Goal: Check status: Check status

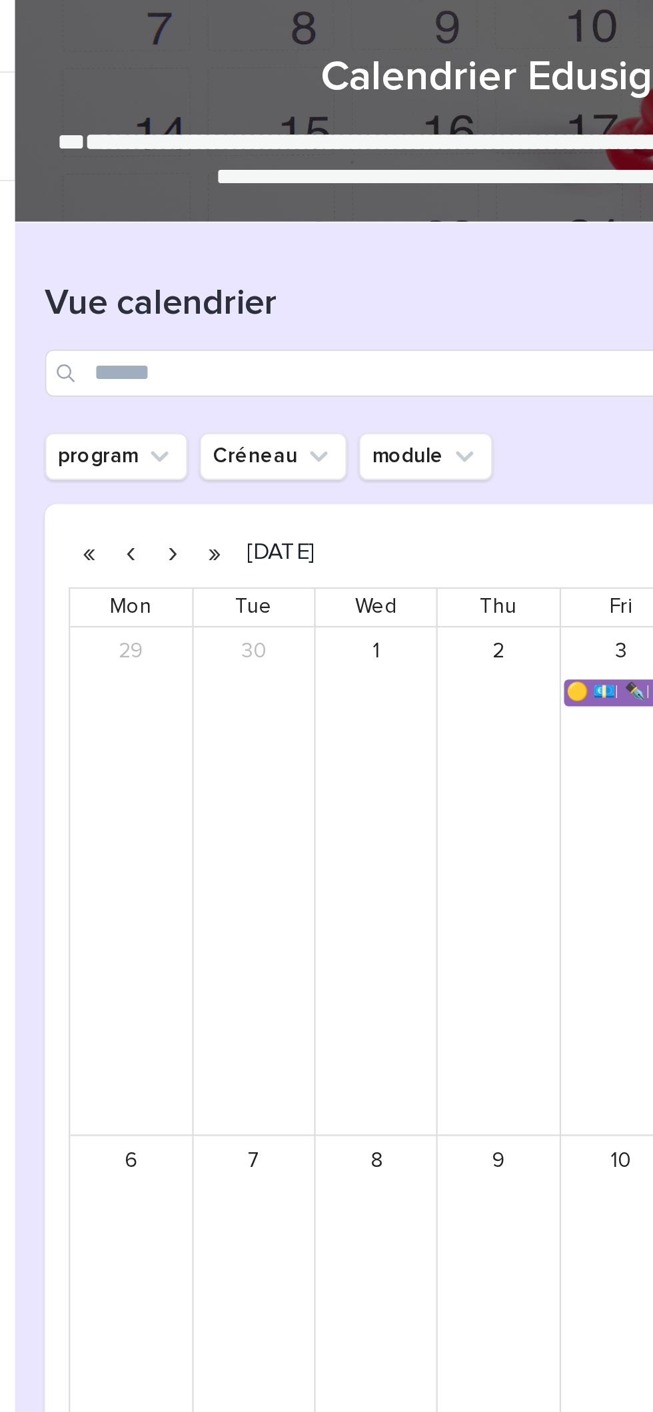
click at [308, 238] on button "button" at bounding box center [309, 247] width 19 height 21
click at [288, 241] on button "button" at bounding box center [290, 247] width 19 height 21
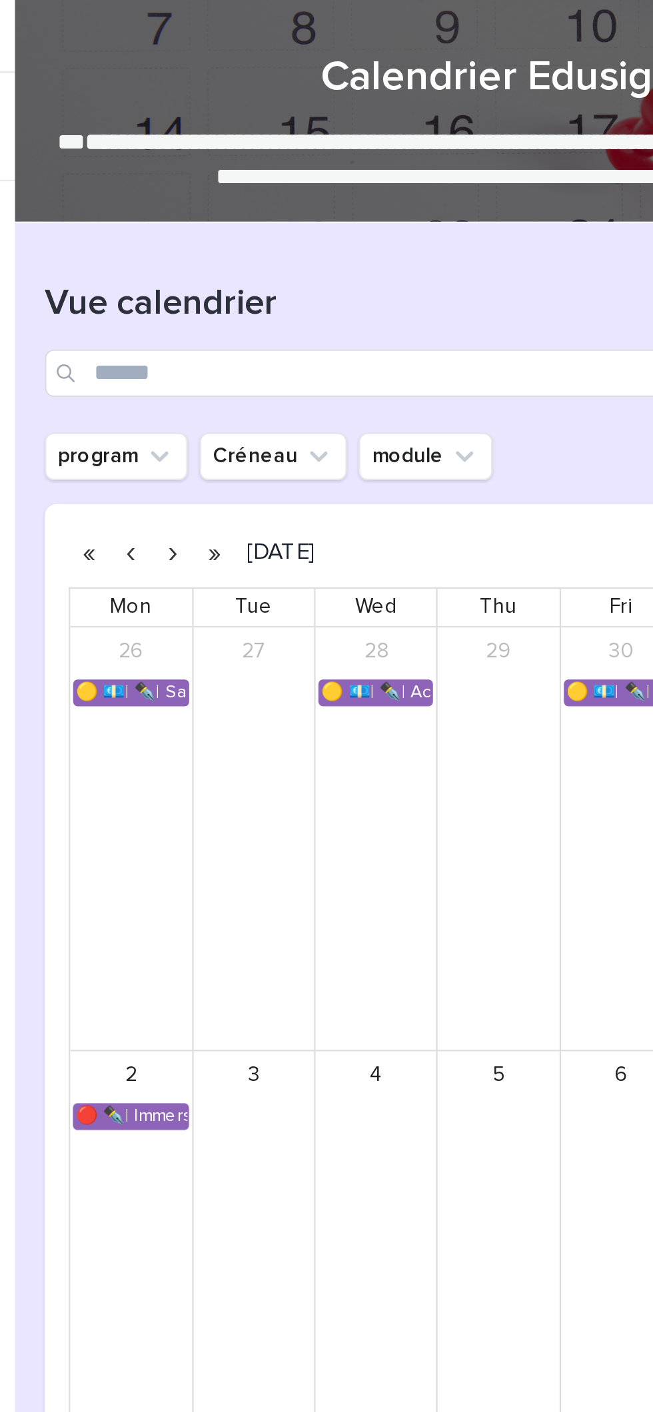
click at [288, 246] on button "button" at bounding box center [290, 247] width 19 height 21
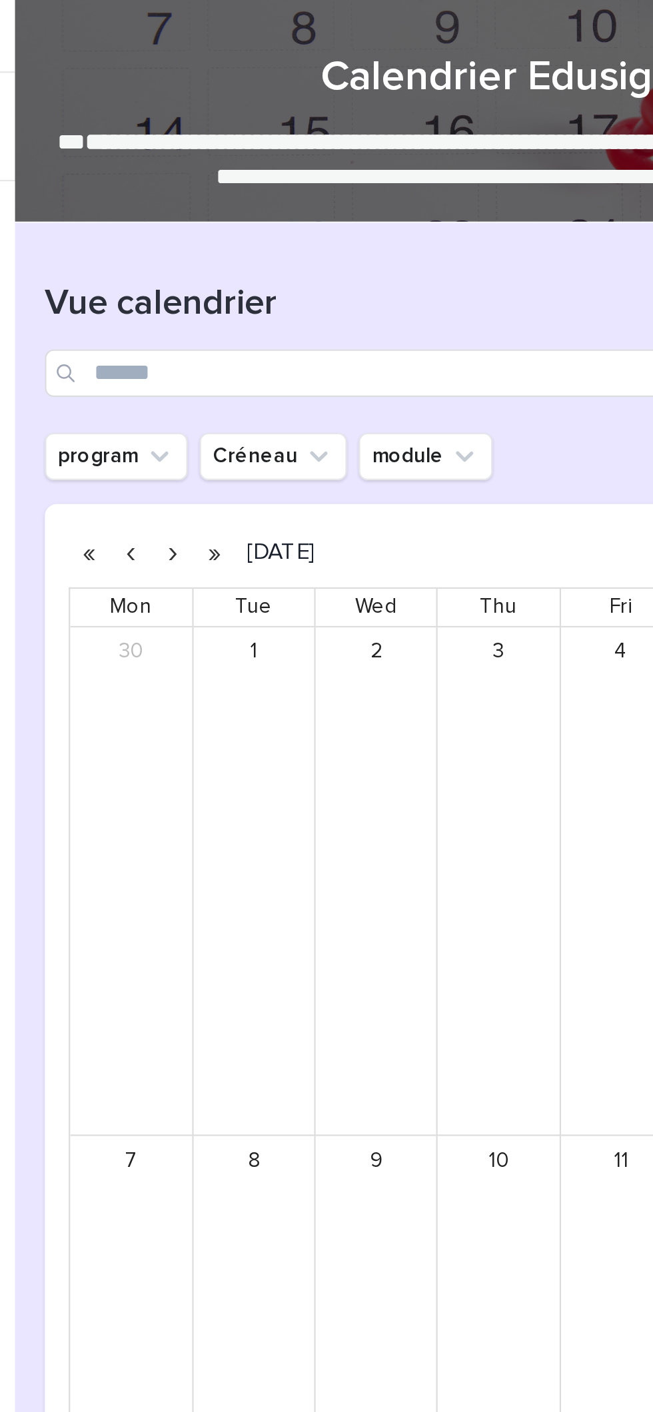
click at [290, 245] on button "button" at bounding box center [290, 247] width 19 height 21
click at [290, 246] on button "button" at bounding box center [290, 247] width 19 height 21
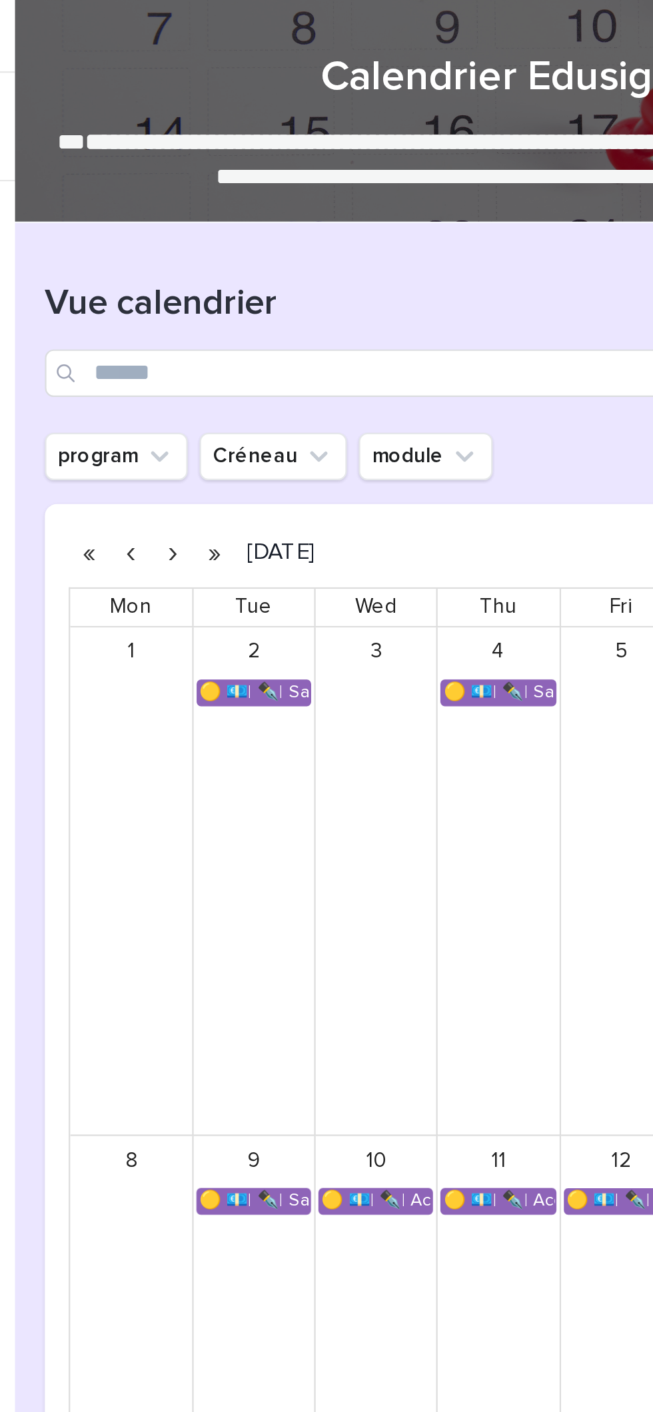
scroll to position [27, 0]
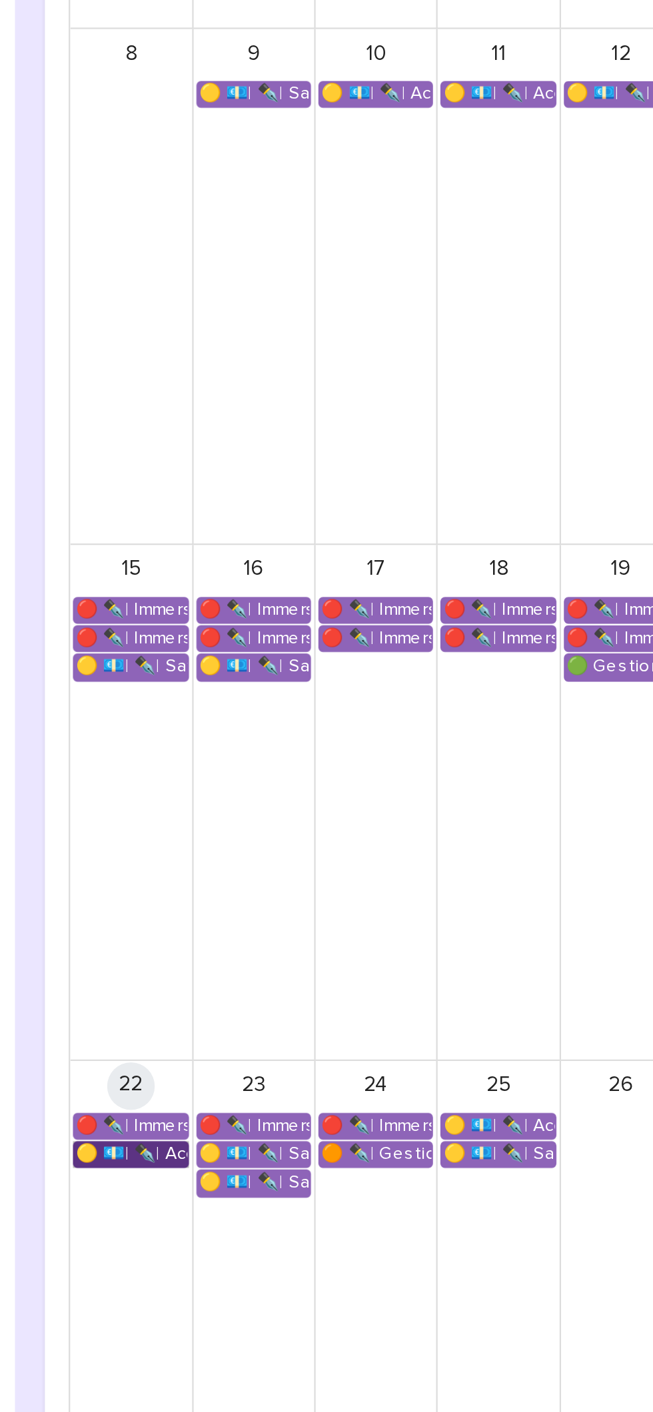
click at [280, 985] on link "🟡 💶| ✒️| Accompagnement Immersion - Retour de l'immersion tutorée" at bounding box center [272, 986] width 52 height 12
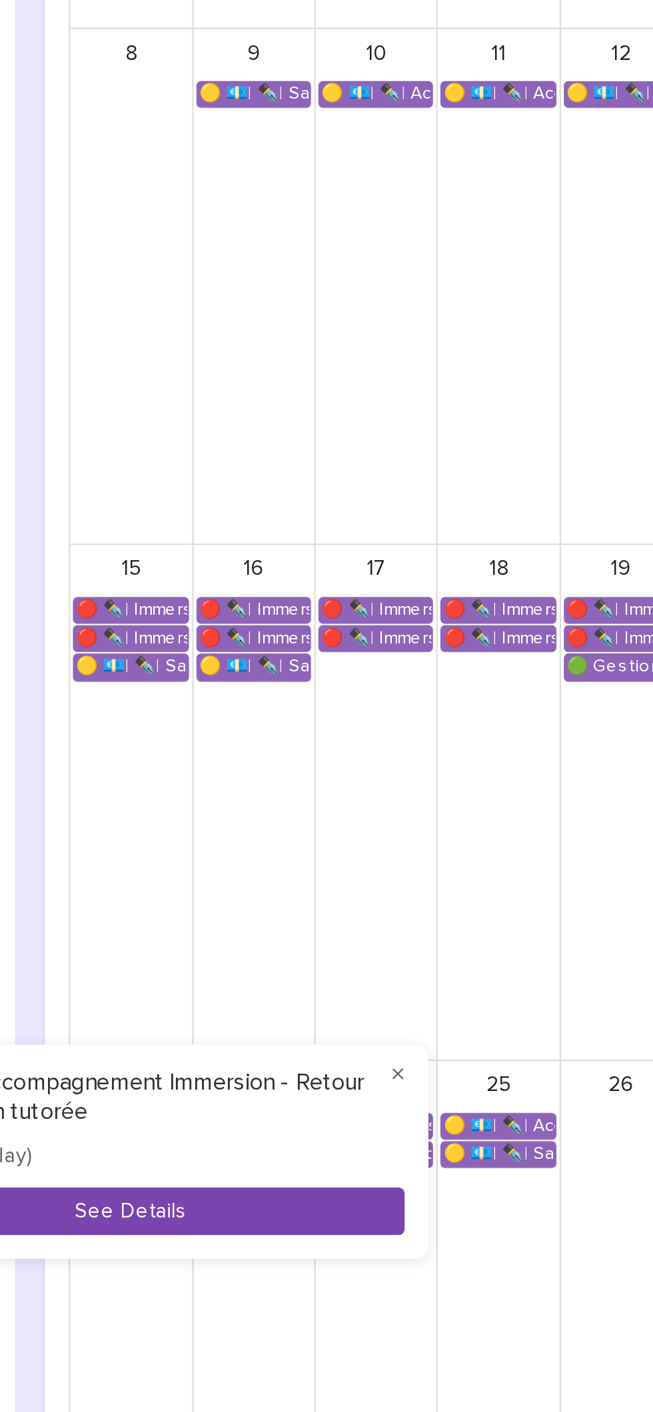
click at [338, 1021] on button "See Details" at bounding box center [271, 1012] width 245 height 22
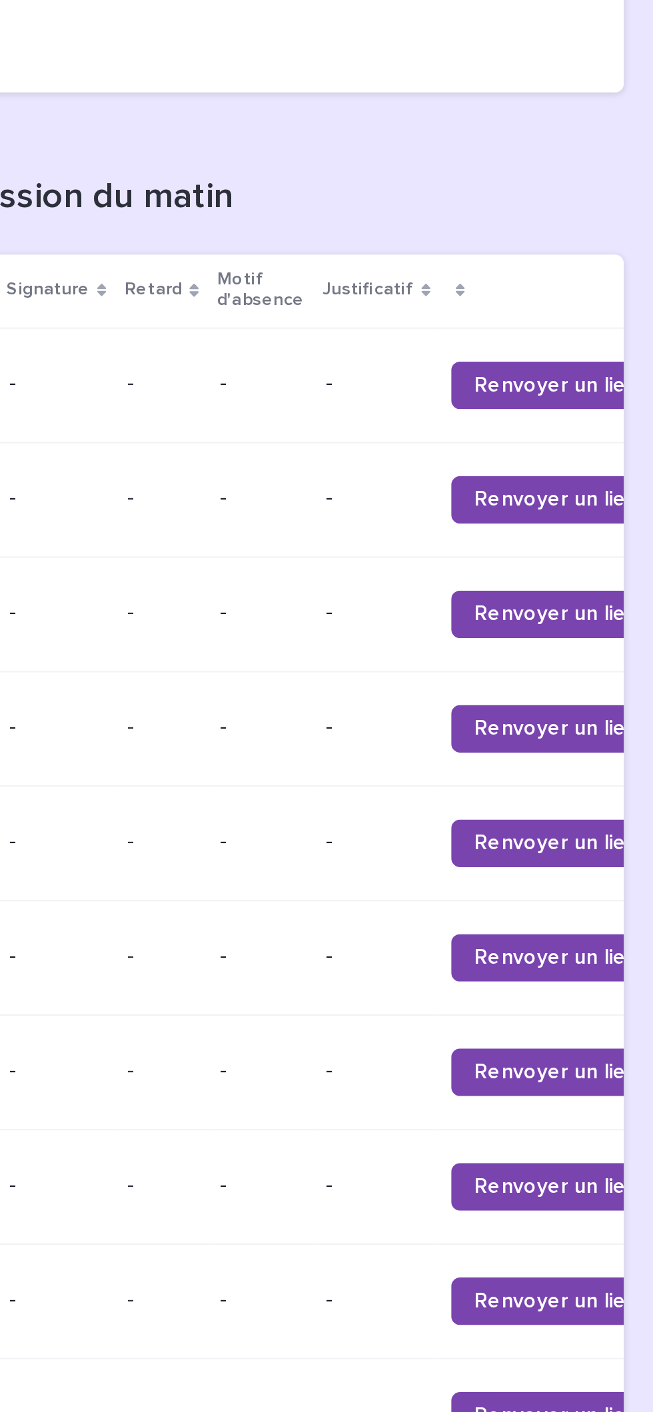
click at [506, 501] on div "-" at bounding box center [528, 490] width 45 height 22
